Goal: Feedback & Contribution: Submit feedback/report problem

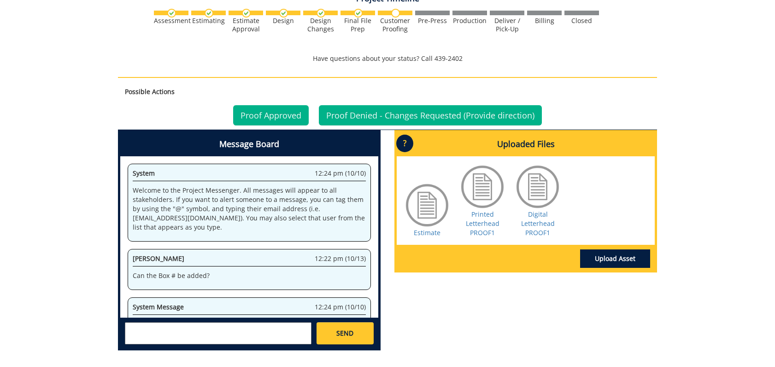
scroll to position [17351, 0]
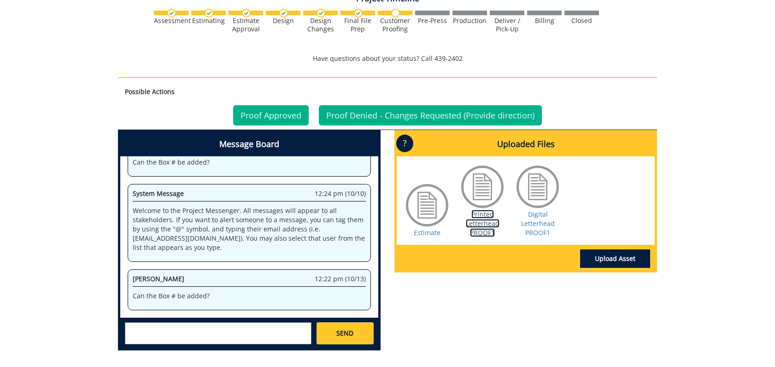
click at [488, 211] on link "Printed Letterhead PROOF1" at bounding box center [483, 223] width 34 height 27
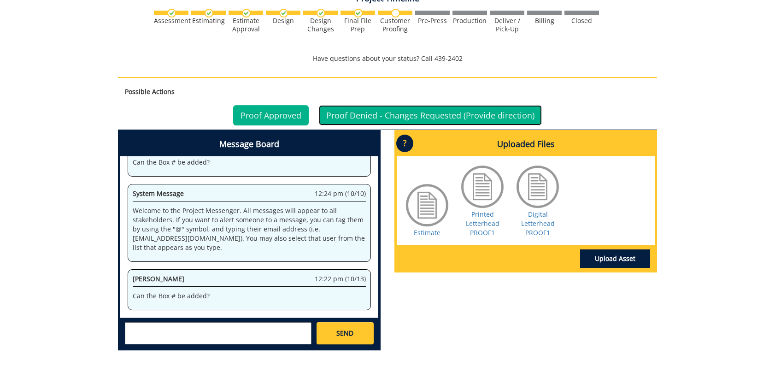
click at [369, 105] on link "Proof Denied - Changes Requested (Provide direction)" at bounding box center [430, 115] width 223 height 20
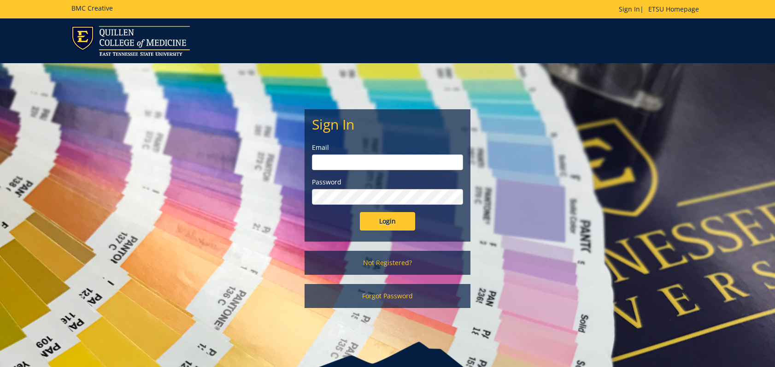
type input "[EMAIL_ADDRESS][DOMAIN_NAME]"
click at [376, 225] on input "Login" at bounding box center [387, 221] width 55 height 18
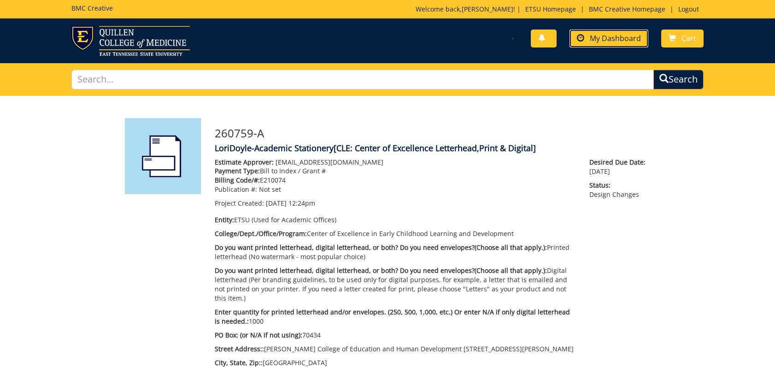
click at [616, 37] on span "My Dashboard" at bounding box center [615, 38] width 51 height 10
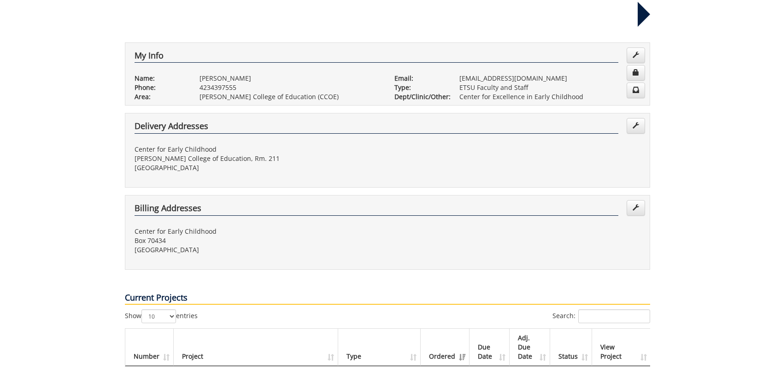
scroll to position [230, 0]
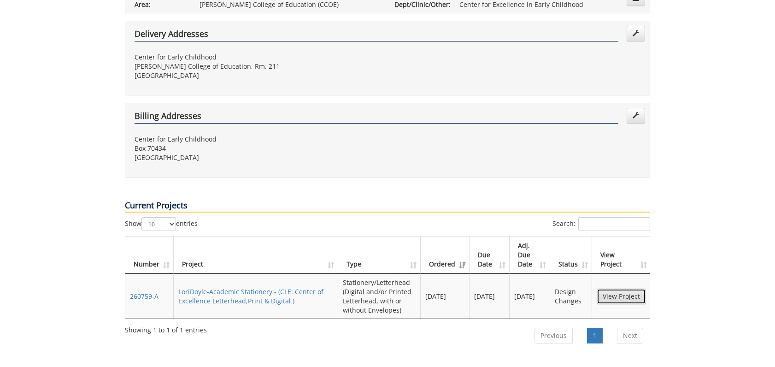
click at [610, 288] on link "View Project" at bounding box center [621, 296] width 49 height 16
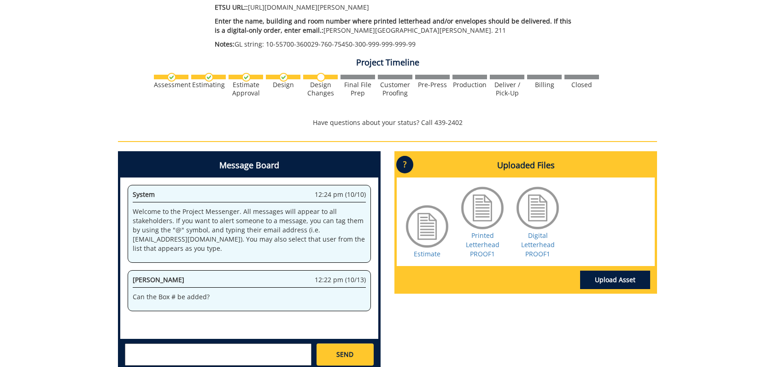
scroll to position [351, 0]
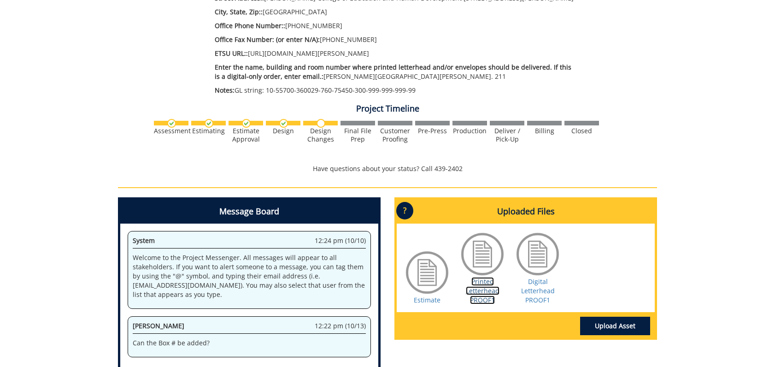
click at [479, 279] on link "Printed Letterhead PROOF1" at bounding box center [483, 290] width 34 height 27
click at [481, 279] on link "Printed Letterhead PROOF1" at bounding box center [483, 290] width 34 height 27
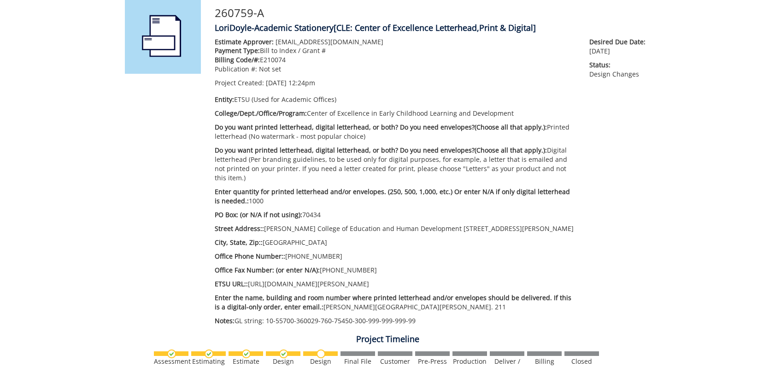
scroll to position [0, 0]
